Goal: Navigation & Orientation: Find specific page/section

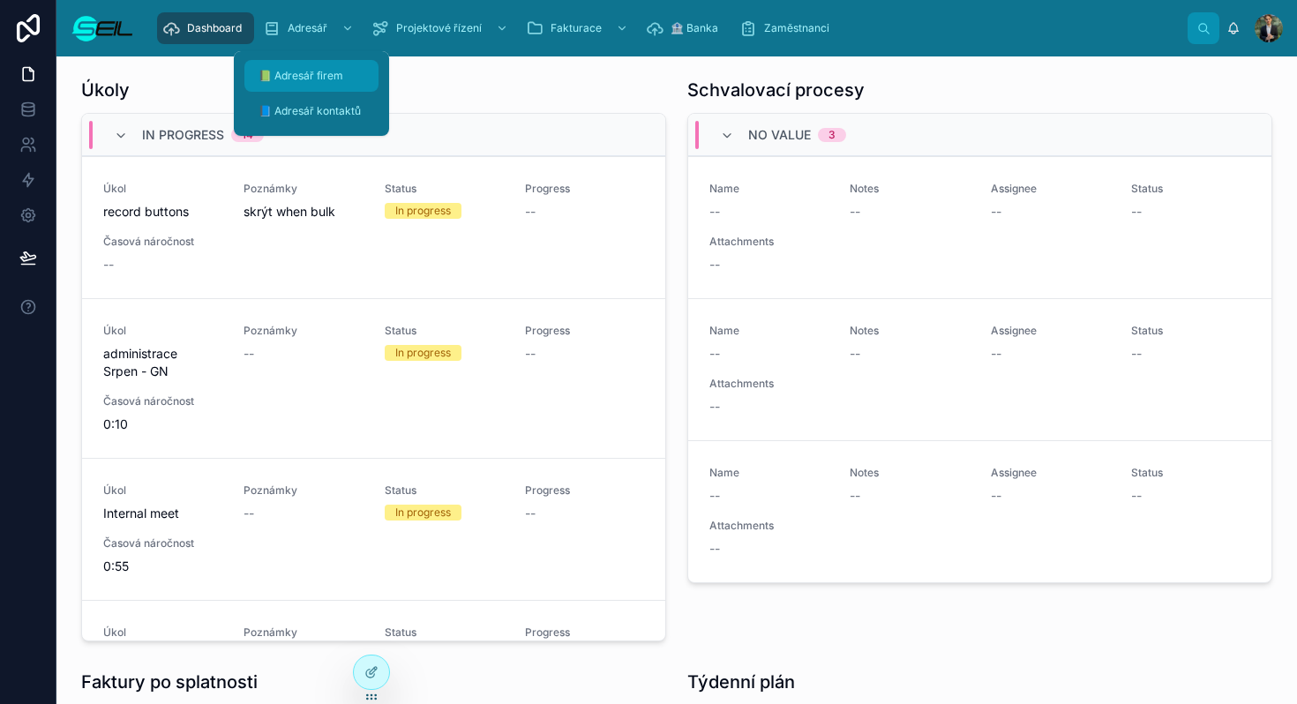
click at [324, 60] on link "📗 Adresář firem" at bounding box center [311, 76] width 134 height 32
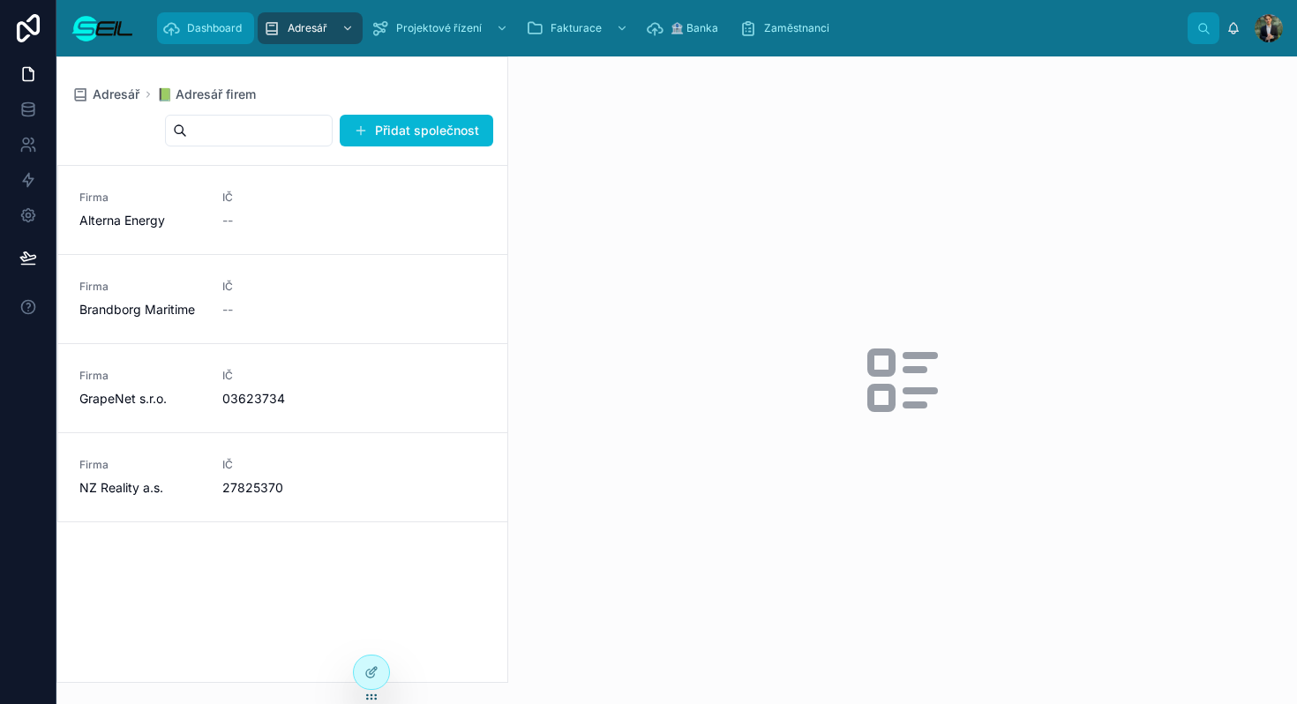
click at [229, 33] on span "Dashboard" at bounding box center [214, 28] width 55 height 14
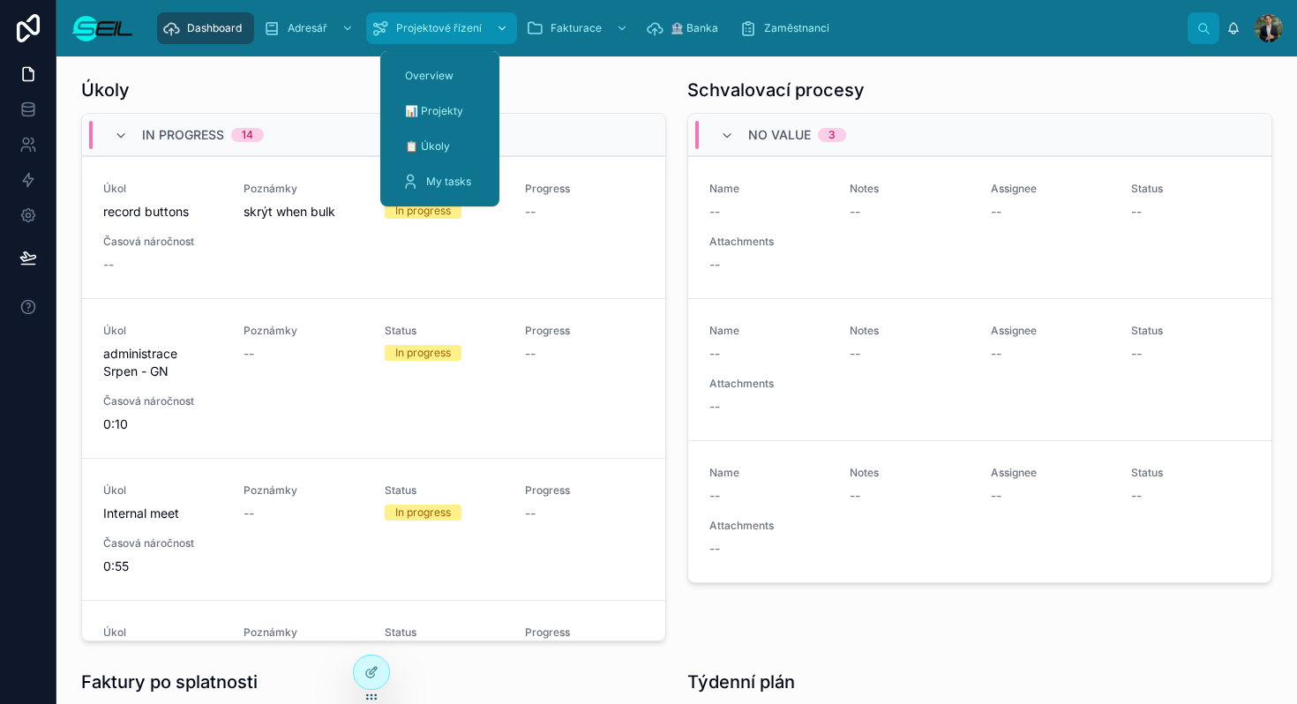
click at [435, 24] on span "Projektové řízení" at bounding box center [439, 28] width 86 height 14
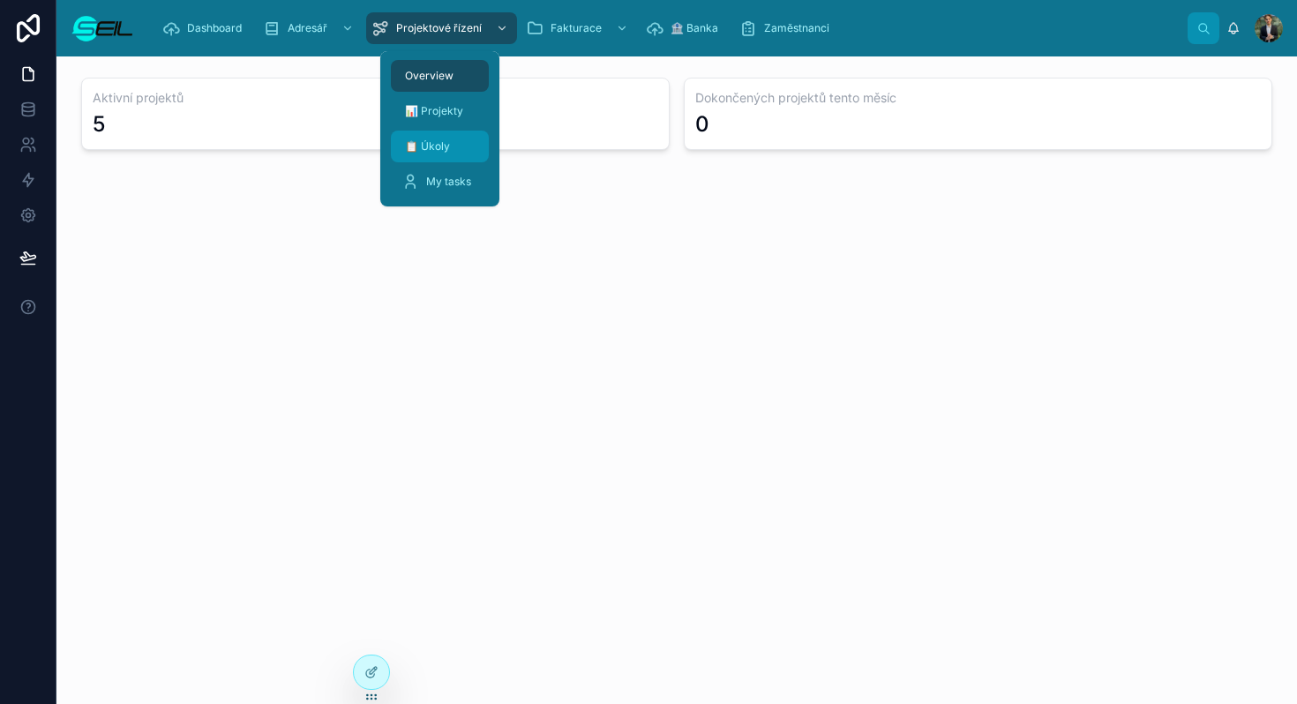
click at [416, 143] on span "📋 Úkoly" at bounding box center [427, 146] width 45 height 14
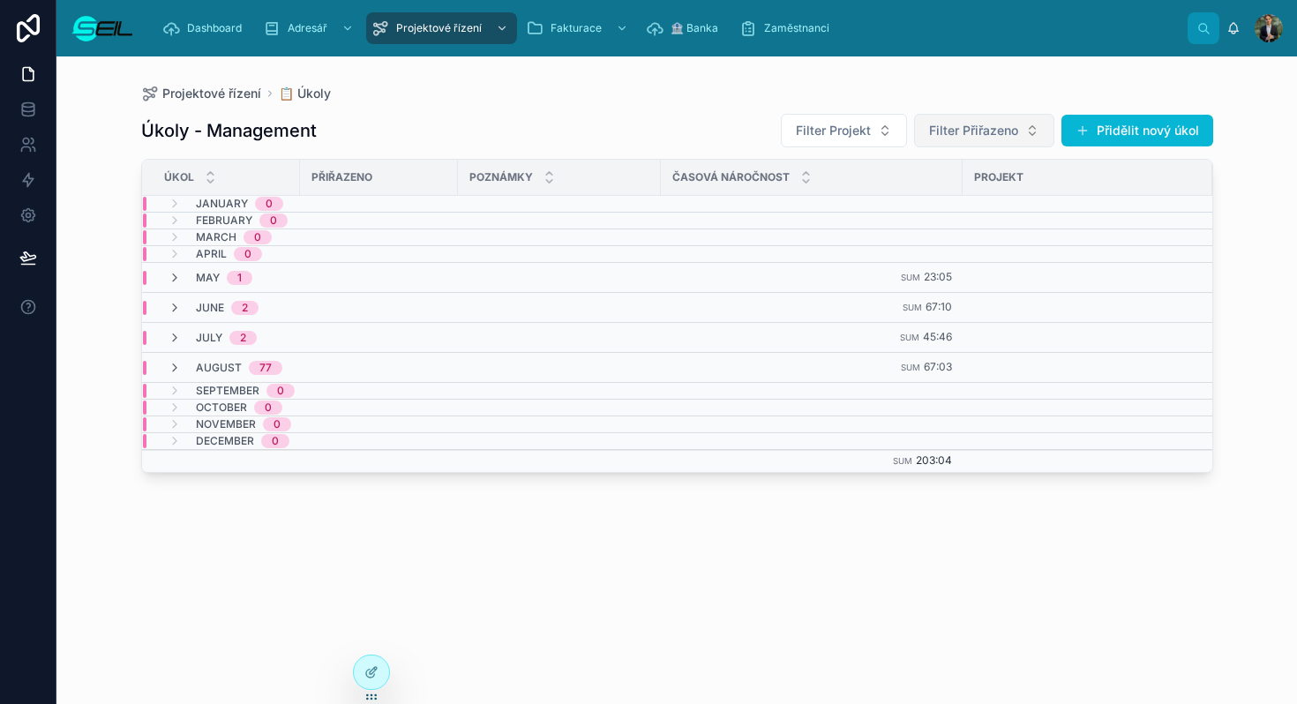
click at [976, 131] on span "Filter Přiřazeno" at bounding box center [973, 131] width 89 height 18
click at [917, 205] on span "[PERSON_NAME], BBA" at bounding box center [952, 202] width 133 height 18
click at [728, 125] on div "Úkoly - Management Filter Projekt [PERSON_NAME], BBA Přidělit nový úkol" at bounding box center [677, 130] width 1072 height 35
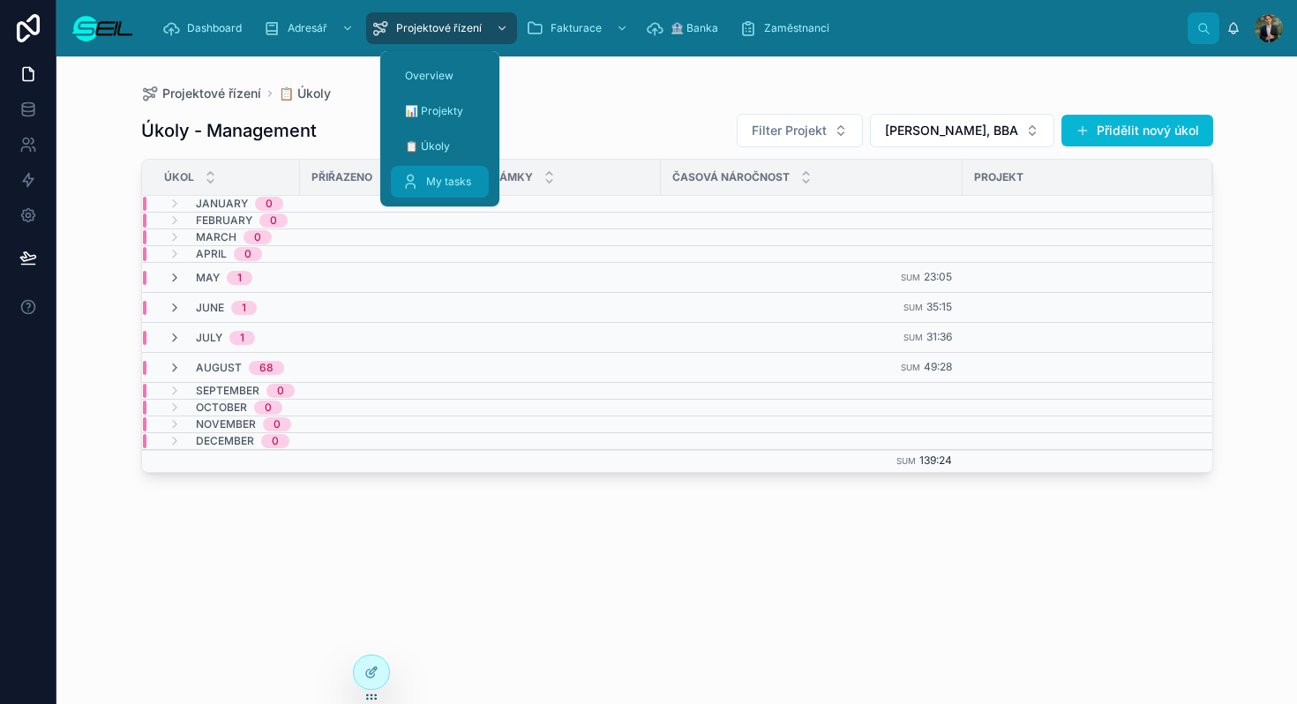
click at [441, 188] on span "My tasks" at bounding box center [448, 182] width 45 height 14
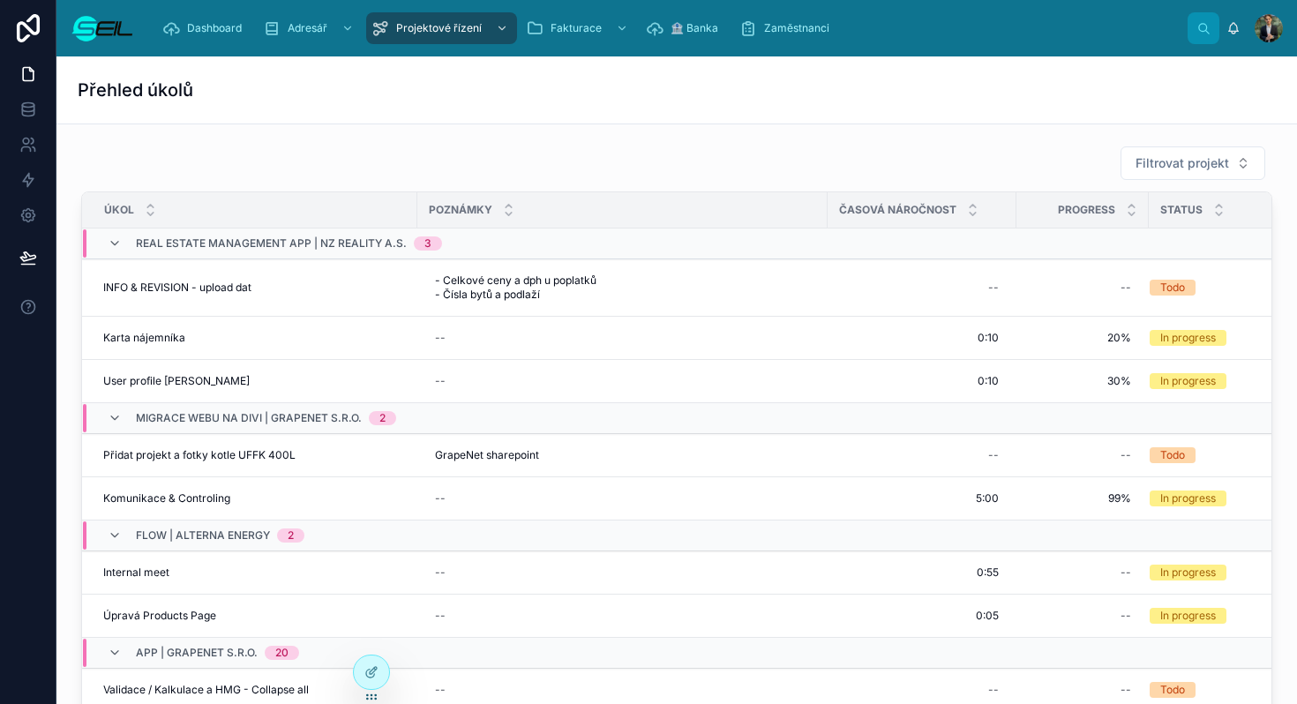
click at [643, 190] on div "Filtrovat projekt Úkol Poznámky Časová náročnost Progress Status Real estate Ma…" at bounding box center [676, 434] width 1191 height 576
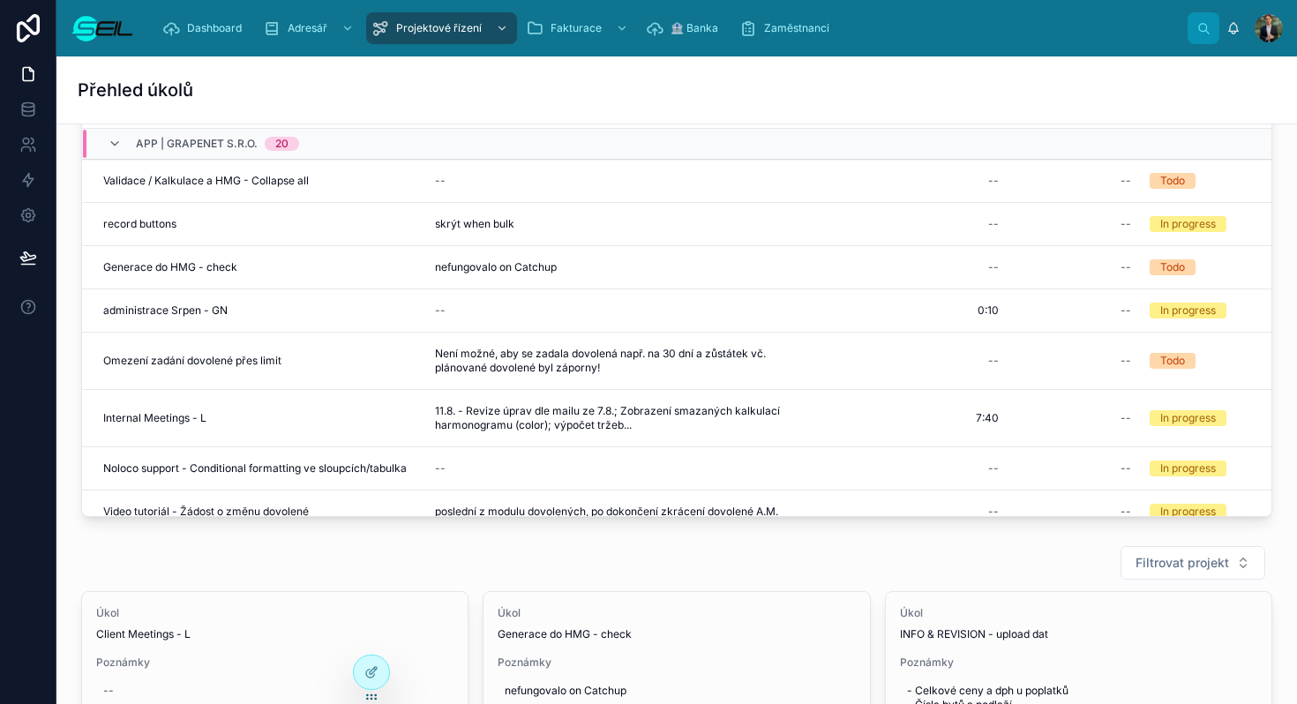
scroll to position [305, 0]
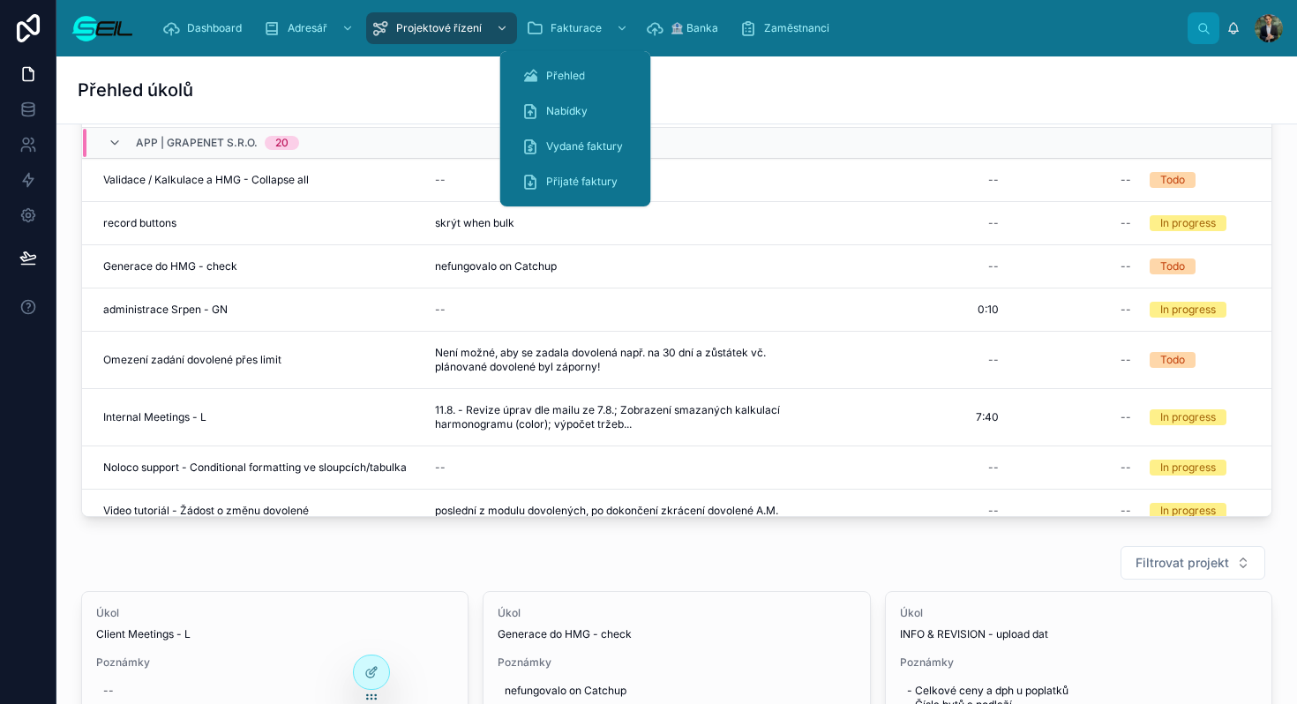
click at [677, 46] on div "Dashboard Adresář Projektové řízení Fakturace 🏦 Banka Zaměstnanci" at bounding box center [667, 28] width 1039 height 39
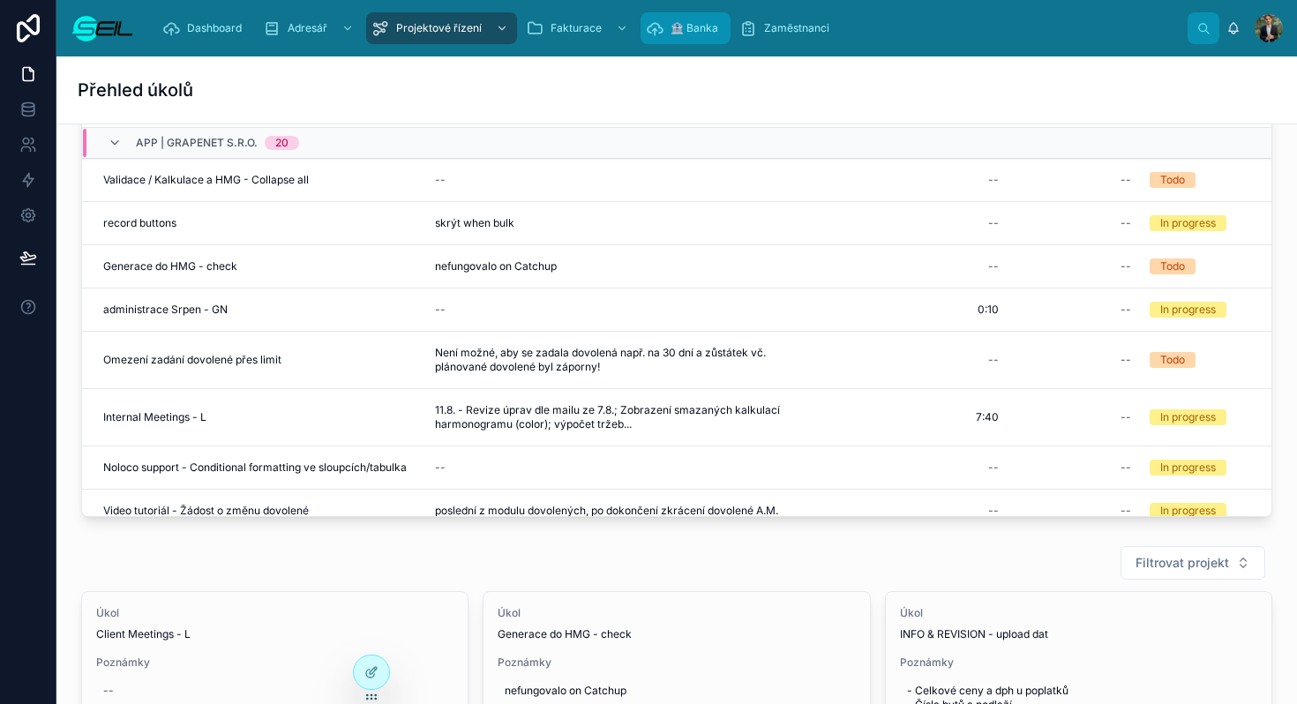
click at [683, 31] on span "🏦 Banka" at bounding box center [694, 28] width 48 height 14
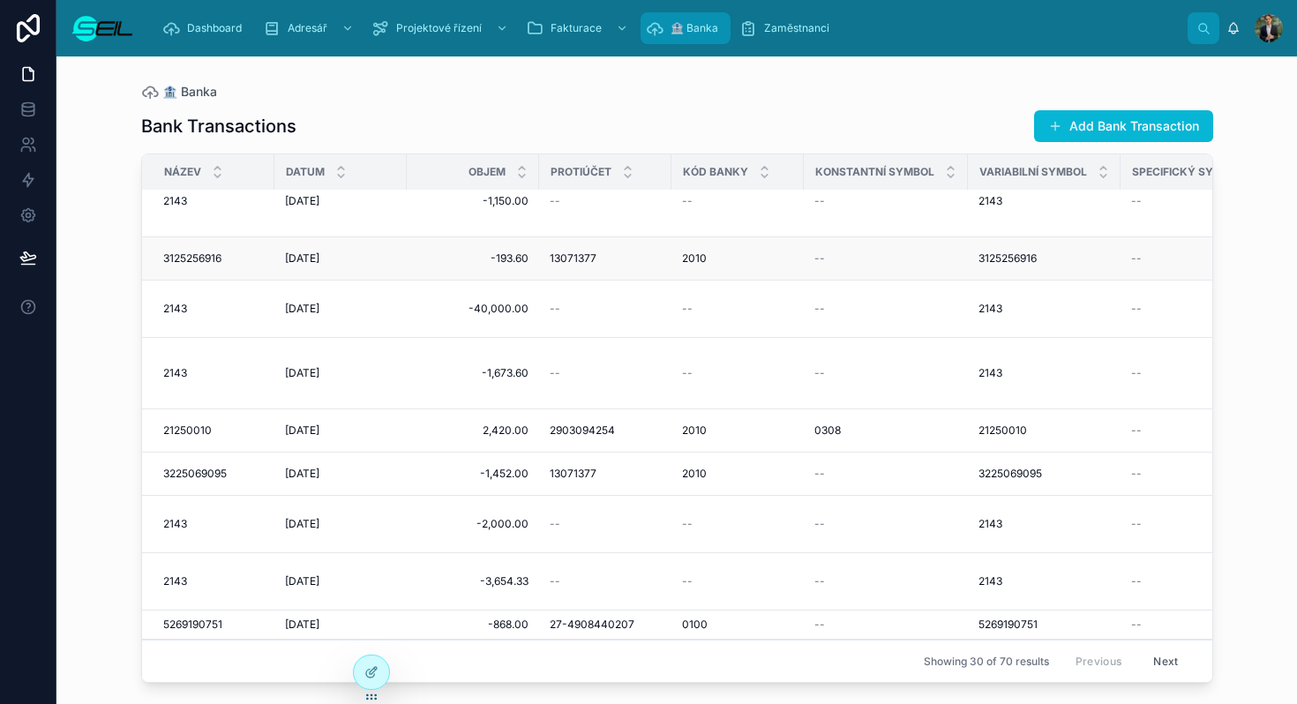
scroll to position [348, 0]
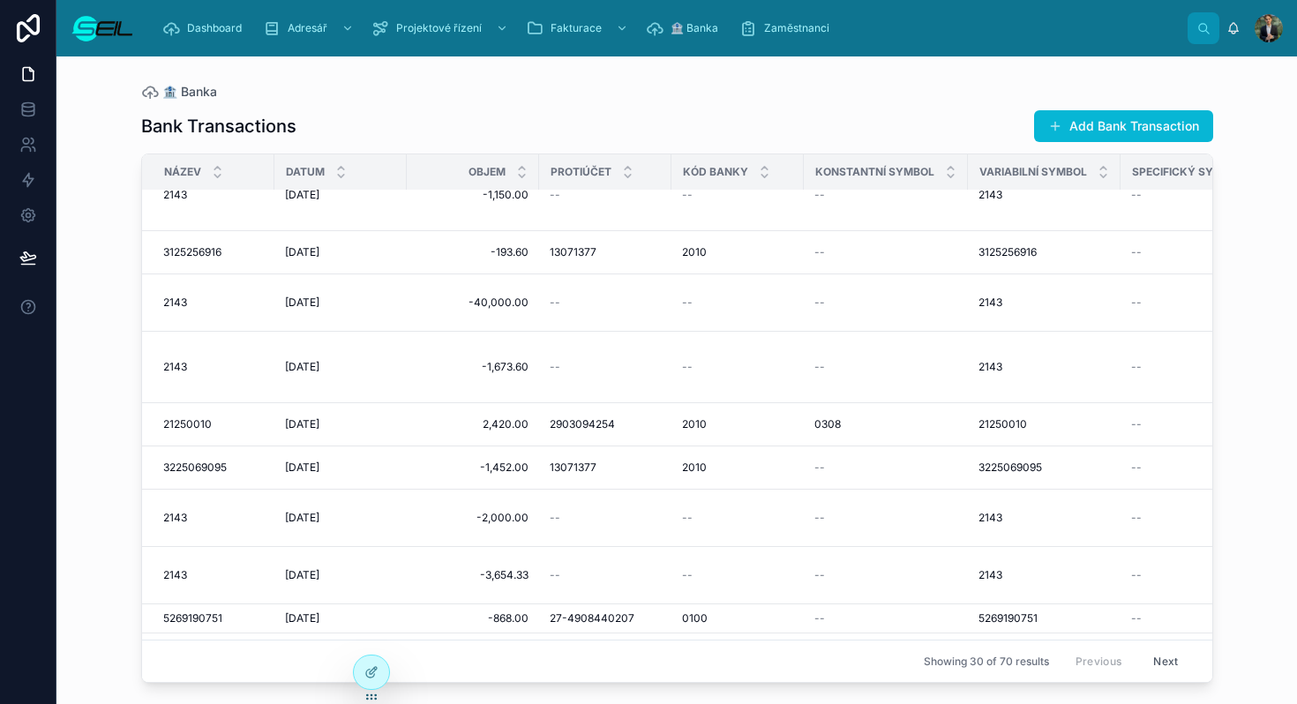
click at [116, 21] on img at bounding box center [103, 28] width 64 height 28
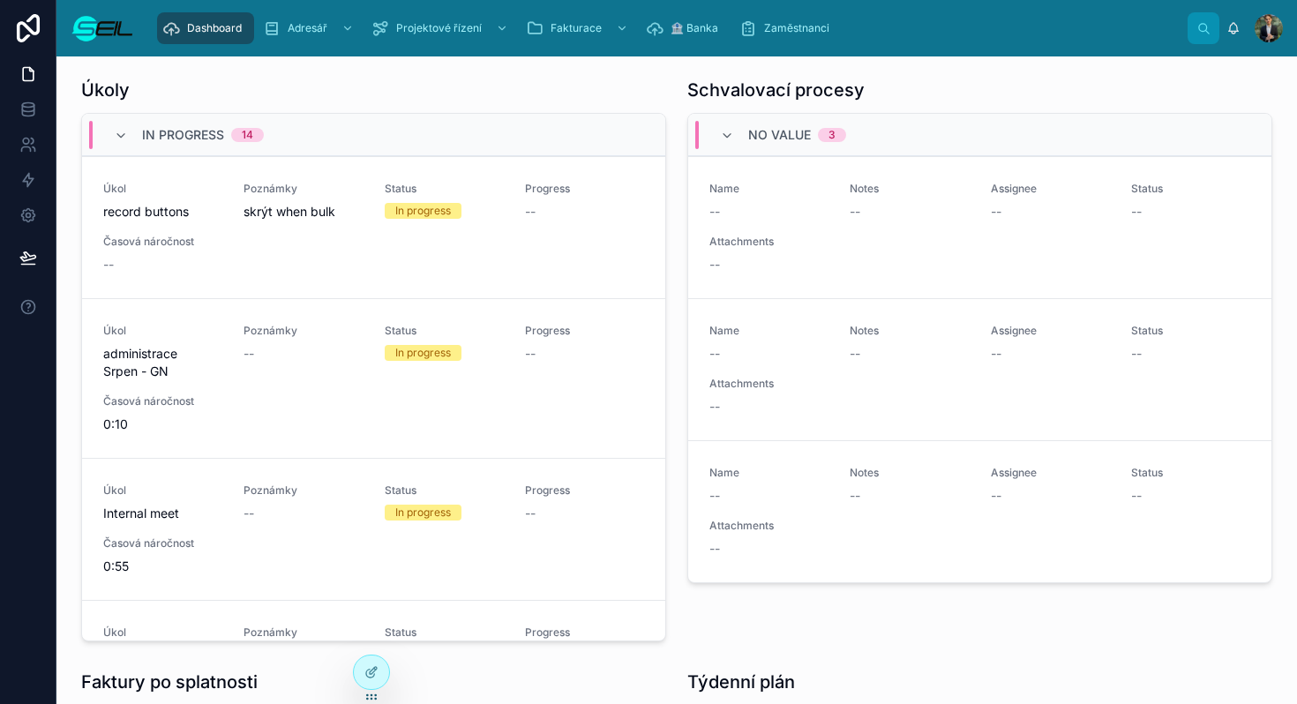
scroll to position [293, 0]
click at [283, 81] on div "Úkoly" at bounding box center [373, 90] width 585 height 25
